Goal: Transaction & Acquisition: Purchase product/service

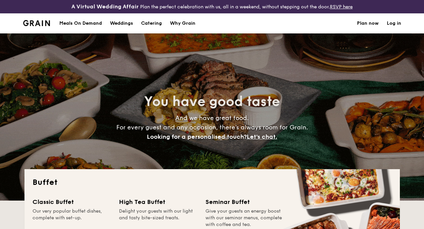
select select
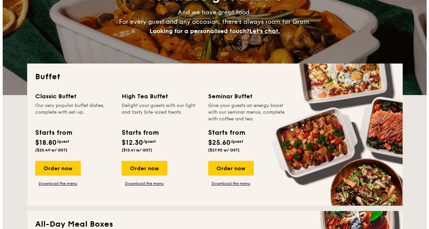
scroll to position [100, 0]
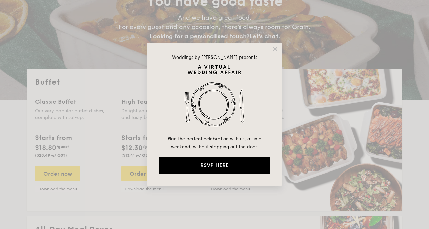
click at [273, 49] on icon at bounding box center [275, 49] width 6 height 6
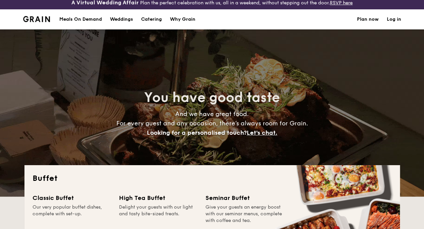
scroll to position [0, 0]
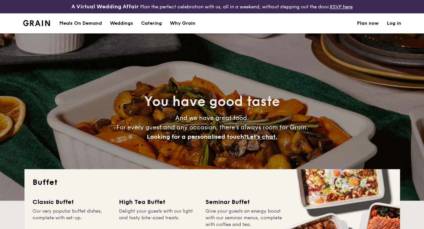
click at [160, 33] on h1 "Catering" at bounding box center [151, 23] width 21 height 20
click at [150, 26] on h1 "Catering" at bounding box center [151, 23] width 21 height 20
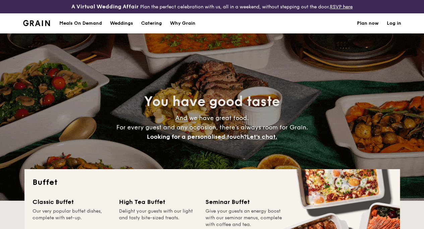
click at [157, 29] on h1 "Catering" at bounding box center [151, 23] width 21 height 20
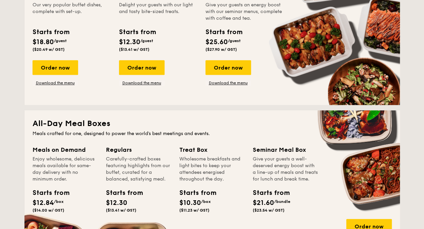
scroll to position [234, 0]
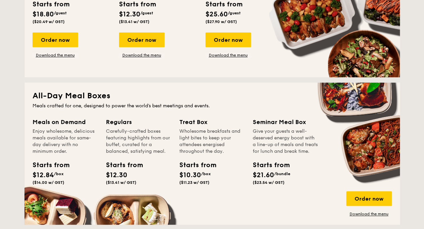
click at [54, 47] on div "Order now" at bounding box center [55, 39] width 46 height 15
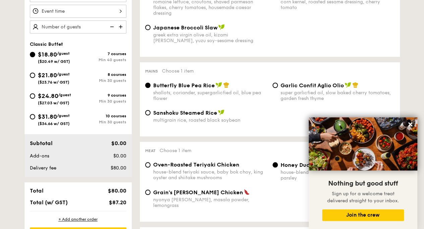
scroll to position [167, 0]
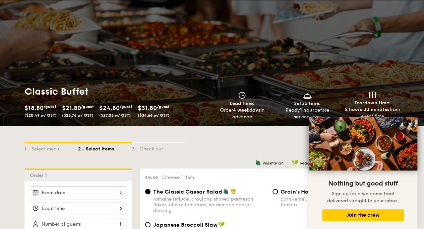
select select
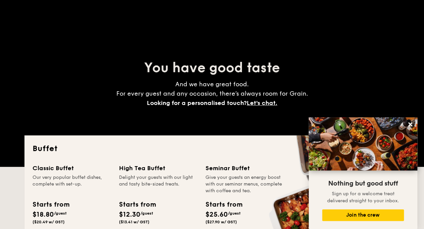
scroll to position [168, 0]
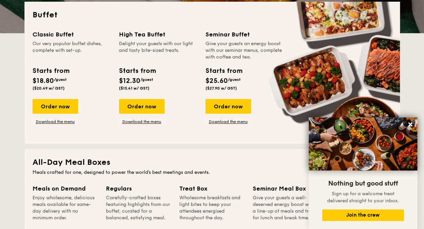
click at [207, 110] on div "Order now" at bounding box center [228, 106] width 46 height 15
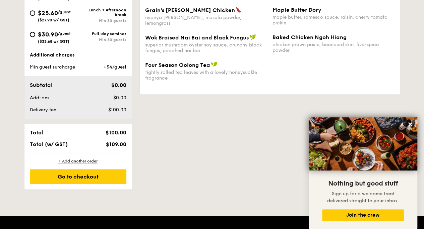
scroll to position [335, 0]
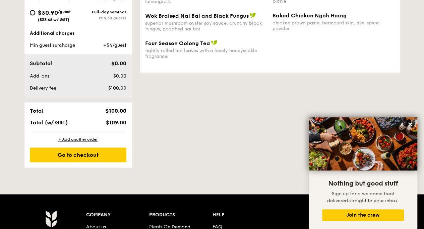
click at [372, 39] on div "Wok Braised Nai Bai and Black Fungus superior mushroom oyster soy sauce, crunch…" at bounding box center [269, 25] width 254 height 27
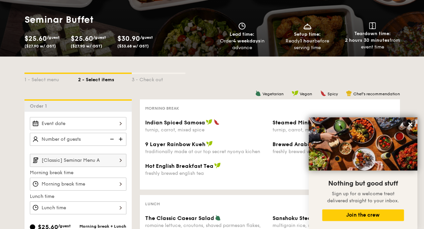
scroll to position [0, 0]
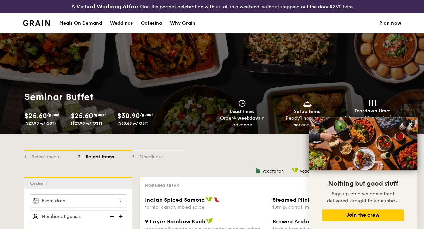
click at [352, 91] on div "Seminar Buffet $25.60 /guest ($27.90 w/ GST) $25.60 /guest ($27.90 w/ GST) $30.…" at bounding box center [212, 83] width 424 height 100
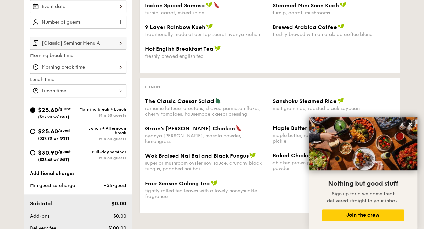
scroll to position [195, 0]
click at [201, 112] on div "romaine lettuce, croutons, shaved parmesan flakes, cherry tomatoes, housemade c…" at bounding box center [206, 110] width 122 height 11
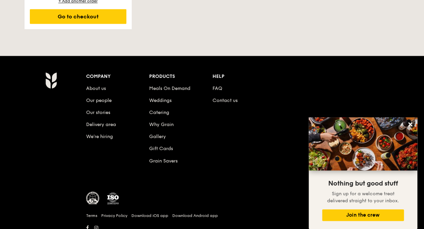
scroll to position [480, 0]
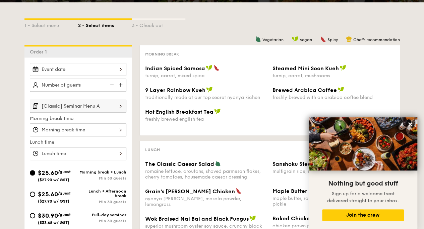
scroll to position [44, 0]
